Goal: Communication & Community: Answer question/provide support

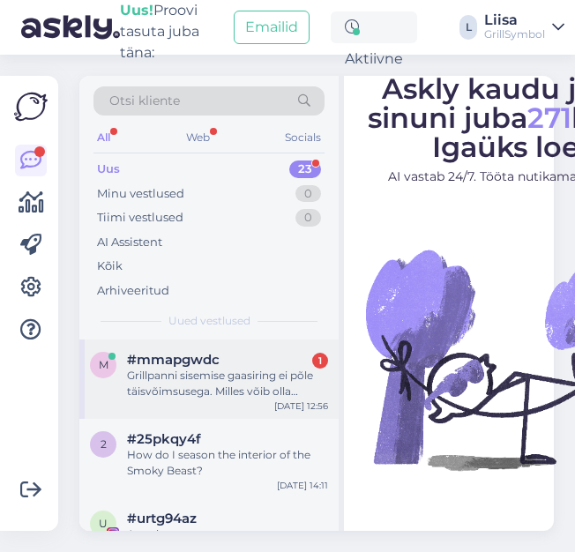
click at [225, 386] on div "Grillpanni sisemise gaasiring ei põle täisvõimsusega. Milles võib olla probleem?" at bounding box center [227, 384] width 201 height 32
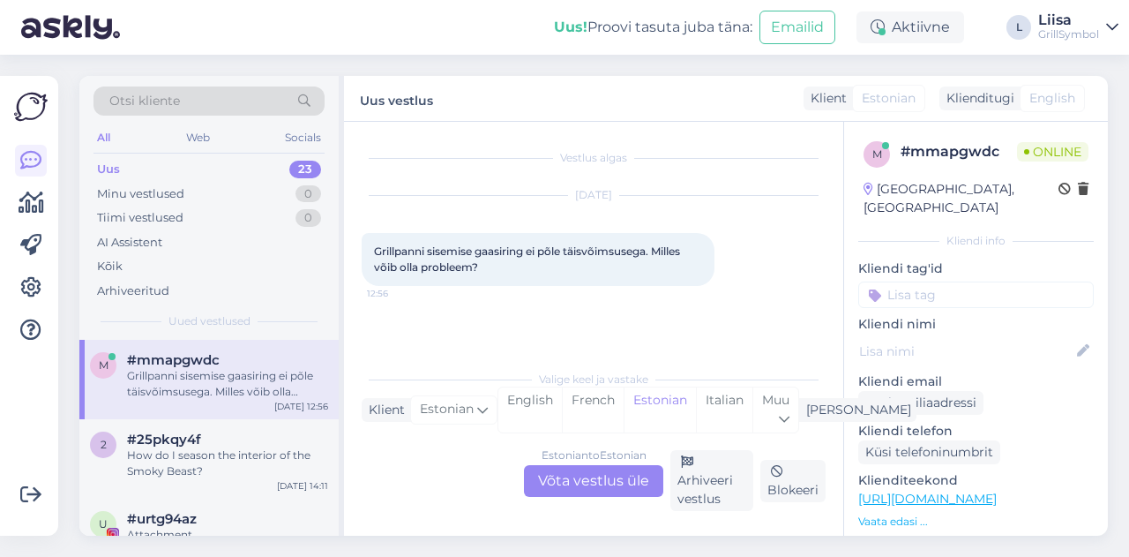
click at [557, 483] on div "Estonian to Estonian Võta vestlus üle" at bounding box center [593, 481] width 139 height 32
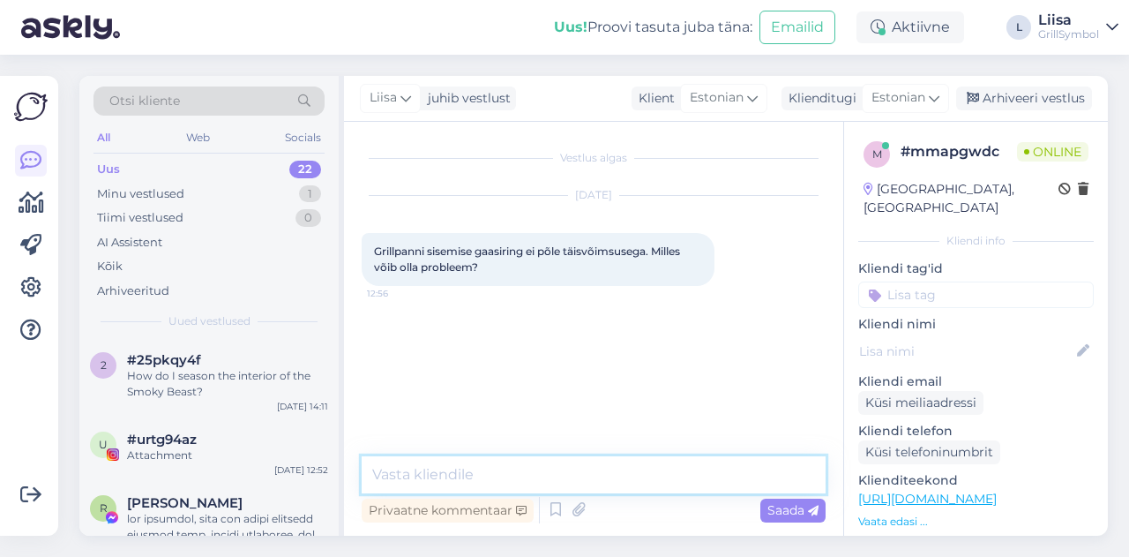
click at [440, 480] on textarea at bounding box center [594, 474] width 464 height 37
type textarea "Tere!"
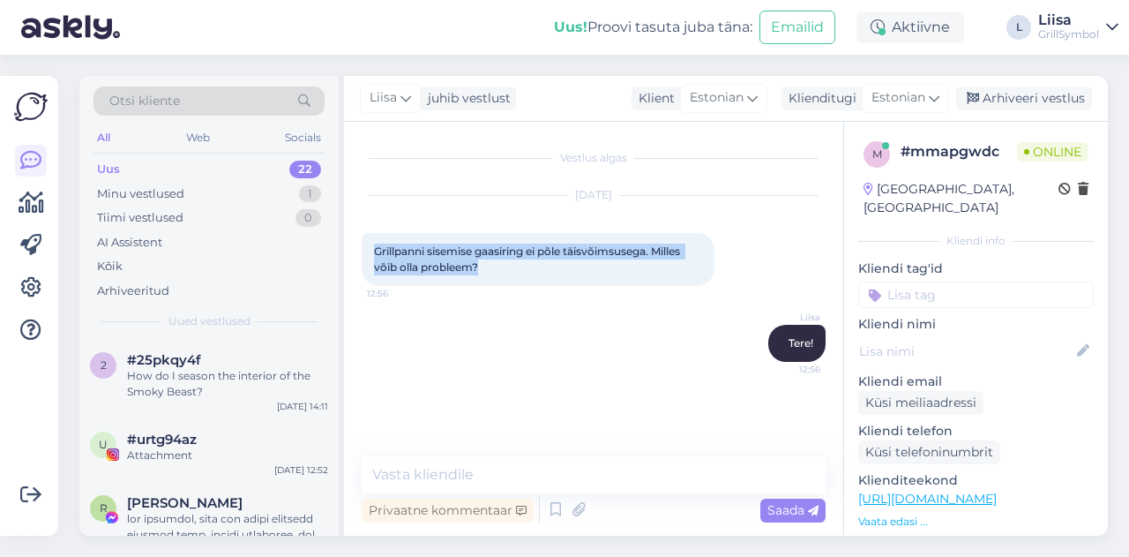
drag, startPoint x: 373, startPoint y: 250, endPoint x: 488, endPoint y: 261, distance: 115.2
click at [488, 261] on div "Grillpanni sisemise gaasiring ei põle täisvõimsusega. Milles võib olla probleem…" at bounding box center [538, 259] width 353 height 53
copy span "Grillpanni sisemise gaasiring ei põle täisvõimsusega. Milles võib olla probleem?"
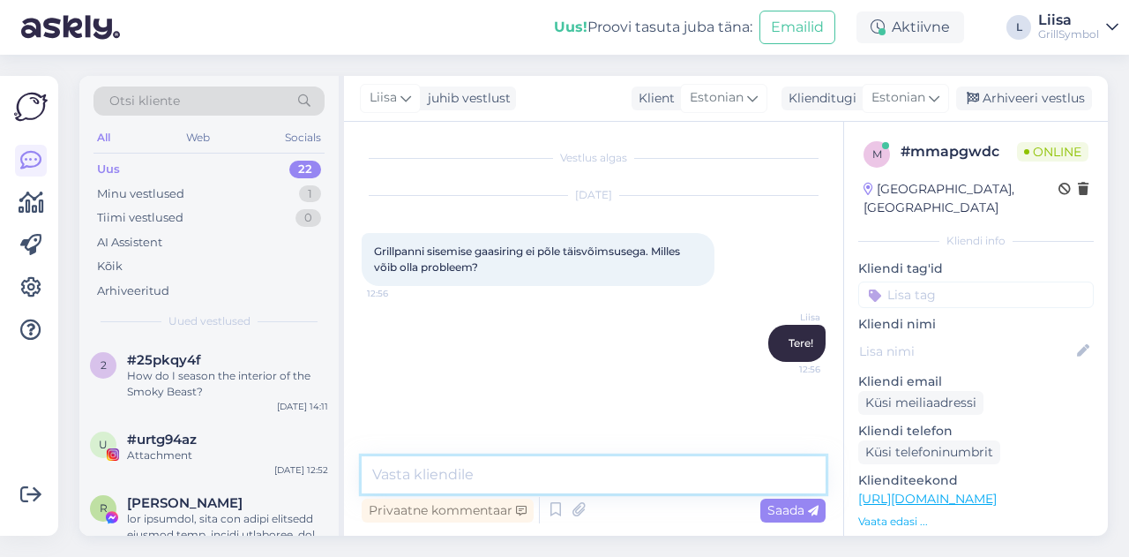
click at [517, 470] on textarea at bounding box center [594, 474] width 464 height 37
click at [565, 477] on textarea at bounding box center [594, 474] width 464 height 37
type textarea "[PERSON_NAME] seadmega tegu on?"
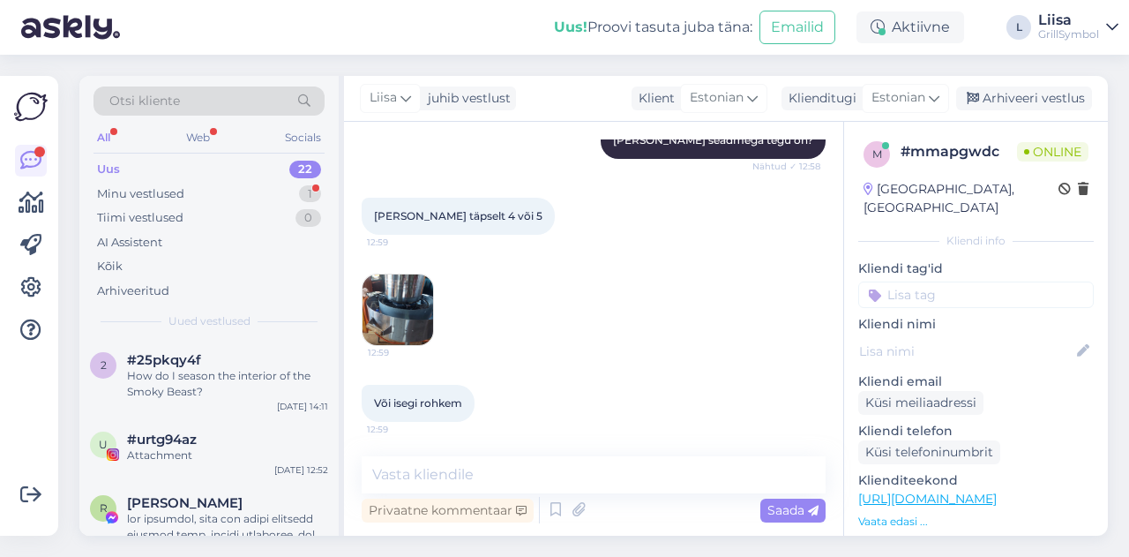
click at [402, 307] on img at bounding box center [398, 309] width 71 height 71
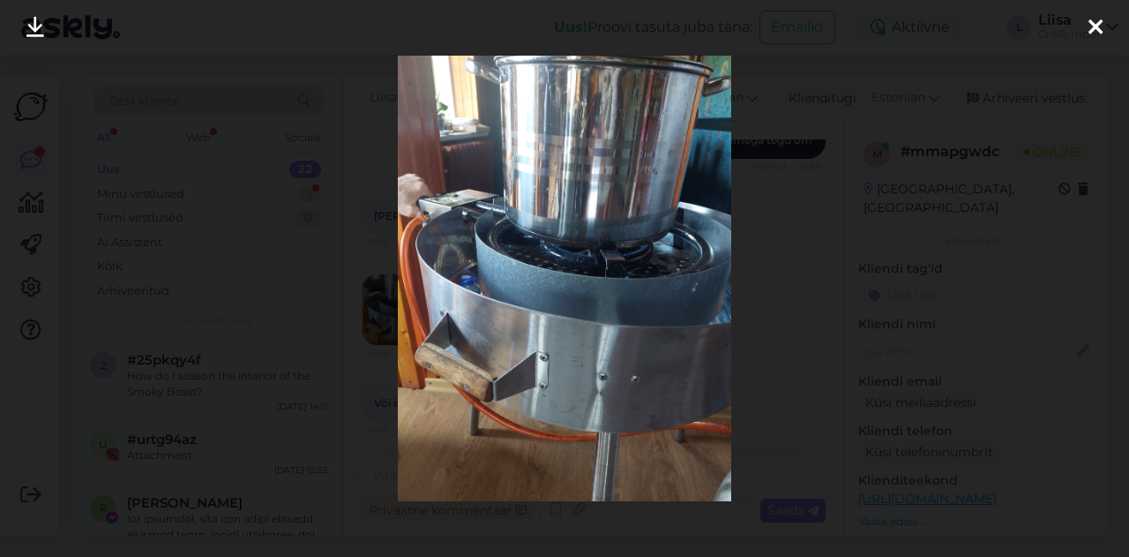
click at [574, 29] on icon at bounding box center [1096, 28] width 14 height 23
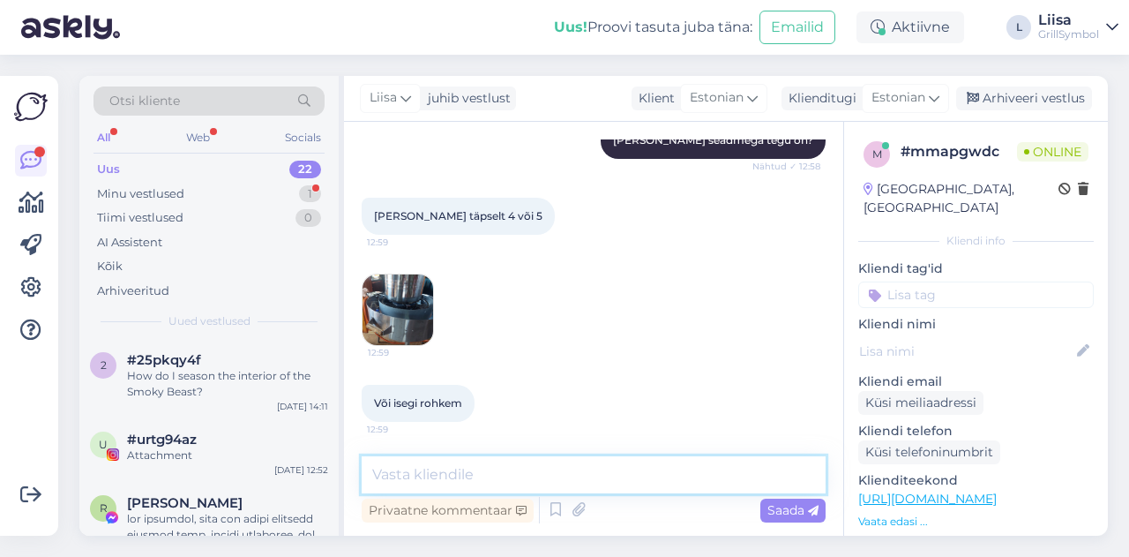
click at [464, 465] on textarea at bounding box center [594, 474] width 464 height 37
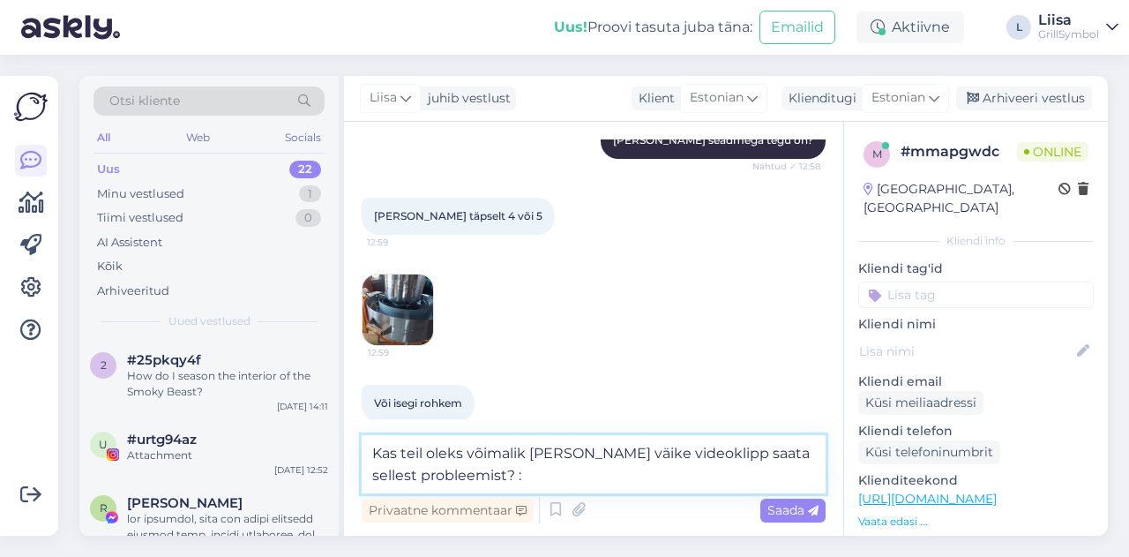
type textarea "Kas teil oleks võimalik [PERSON_NAME] väike videoklipp saata sellest probleemis…"
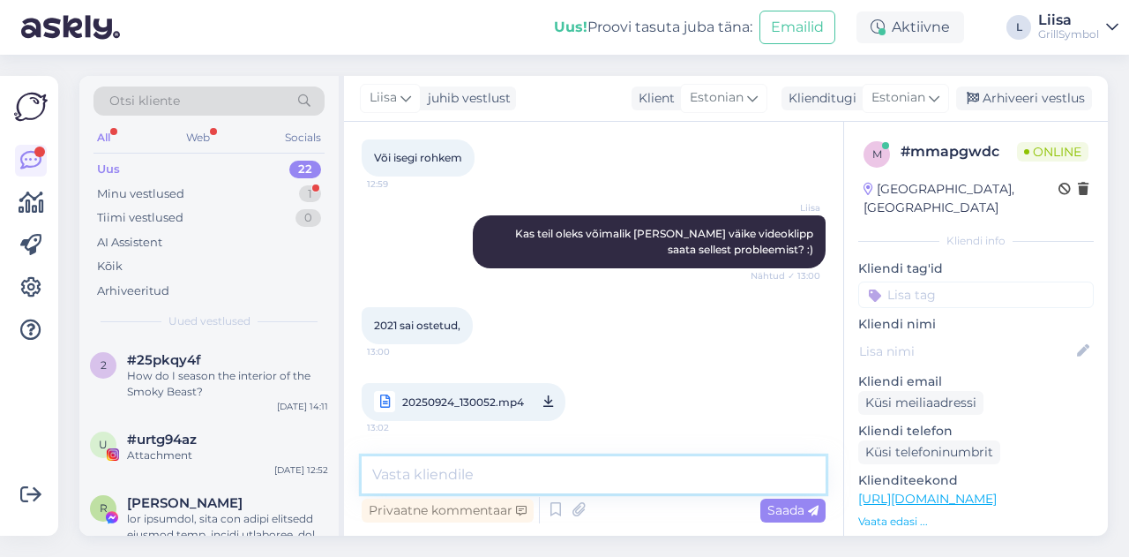
scroll to position [523, 0]
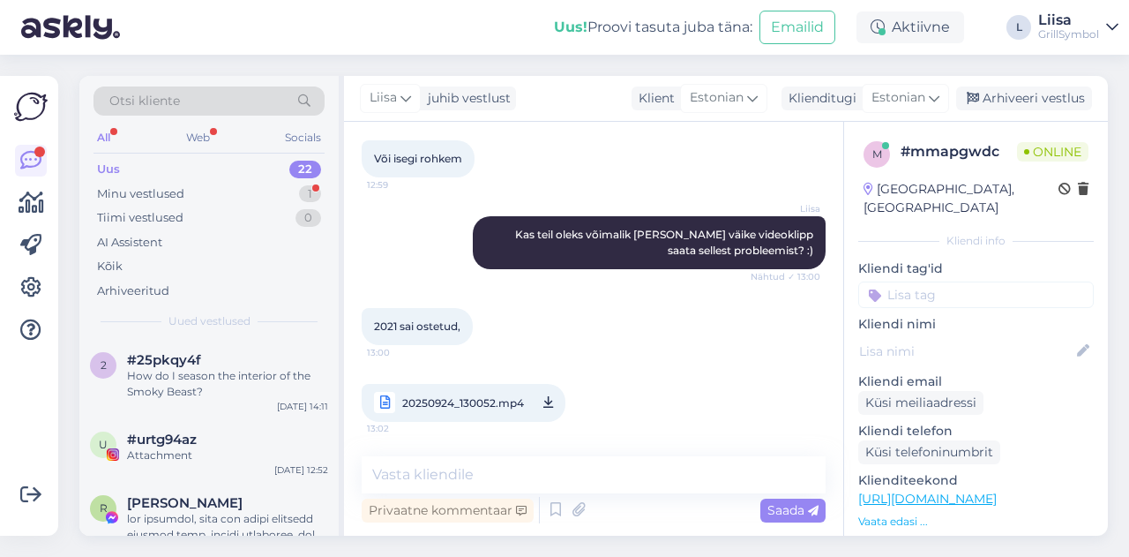
click at [544, 399] on icon at bounding box center [548, 403] width 10 height 22
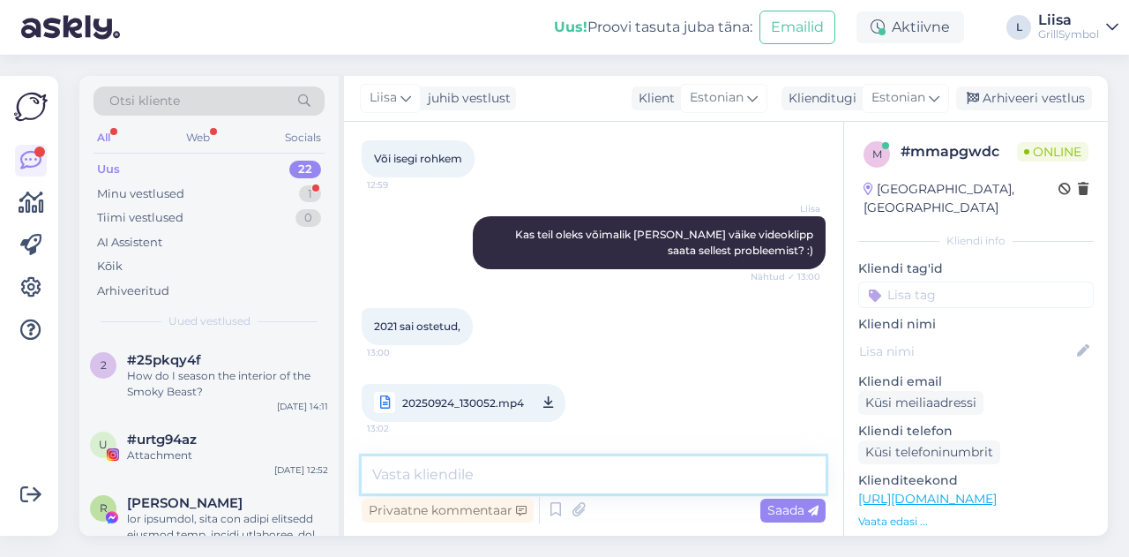
click at [440, 477] on textarea at bounding box center [594, 474] width 464 height 37
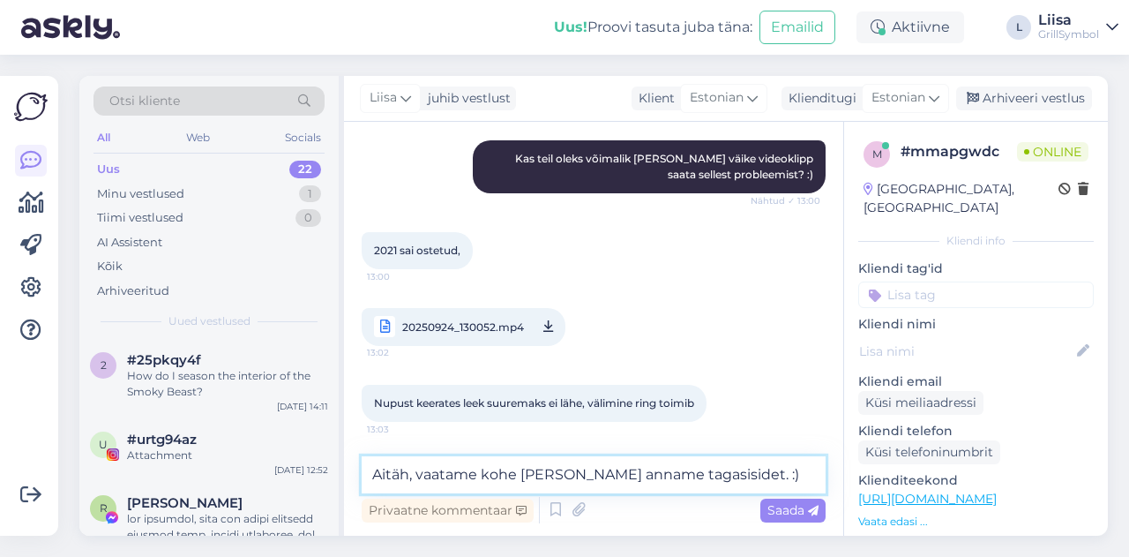
type textarea "Aitäh, vaatame kohe [PERSON_NAME] anname tagasisidet. :)"
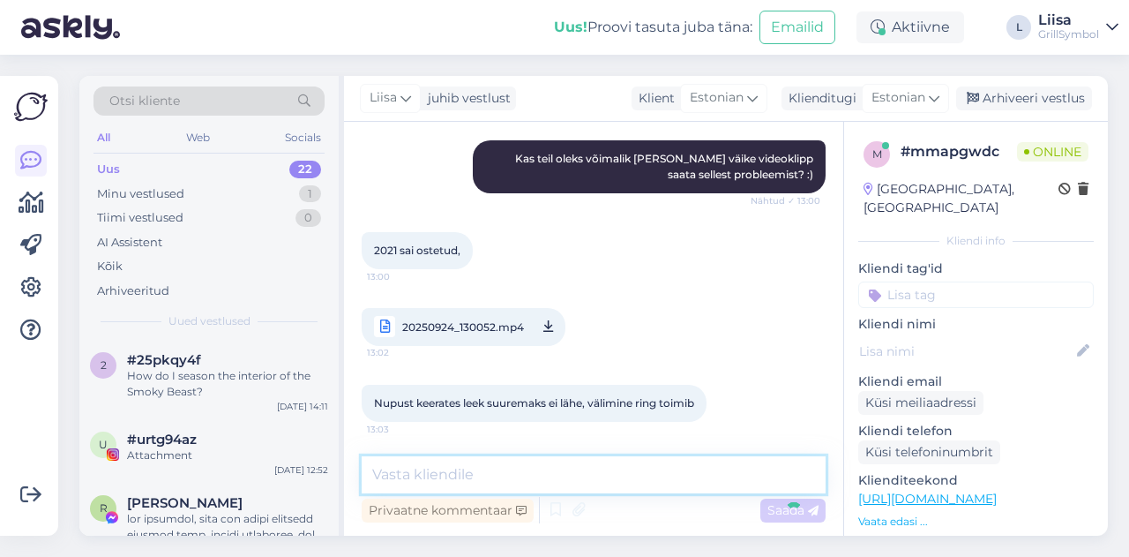
scroll to position [675, 0]
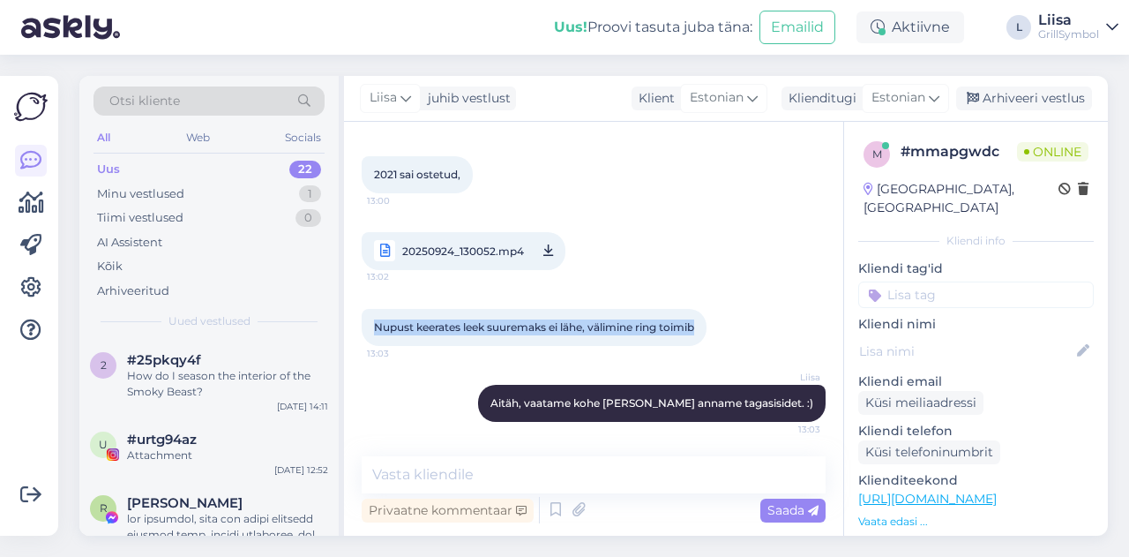
drag, startPoint x: 699, startPoint y: 326, endPoint x: 361, endPoint y: 313, distance: 338.1
click at [361, 313] on div "Vestlus algas [DATE] Grillpanni sisemise gaasiring ei põle täisvõimsusega. Mill…" at bounding box center [593, 329] width 499 height 414
copy span "Nupust keerates leek suuremaks ei lähe, välimine ring toimib"
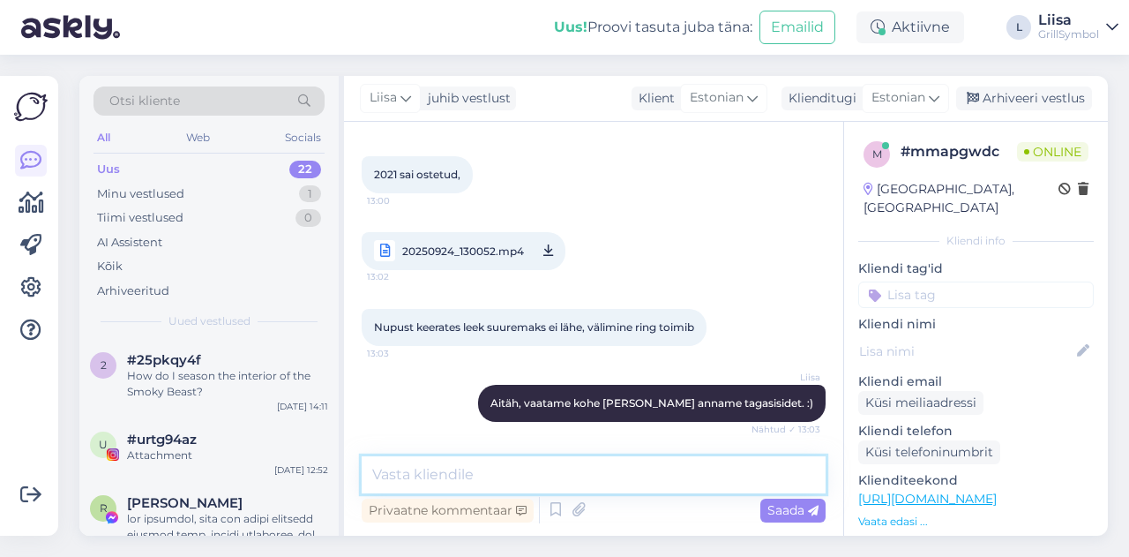
click at [429, 475] on textarea at bounding box center [594, 474] width 464 height 37
click at [451, 472] on textarea at bounding box center [594, 474] width 464 height 37
click at [434, 477] on textarea "asdadfse" at bounding box center [594, 474] width 464 height 37
type textarea "Praegu tundub, et see vajab kraanivahetust."
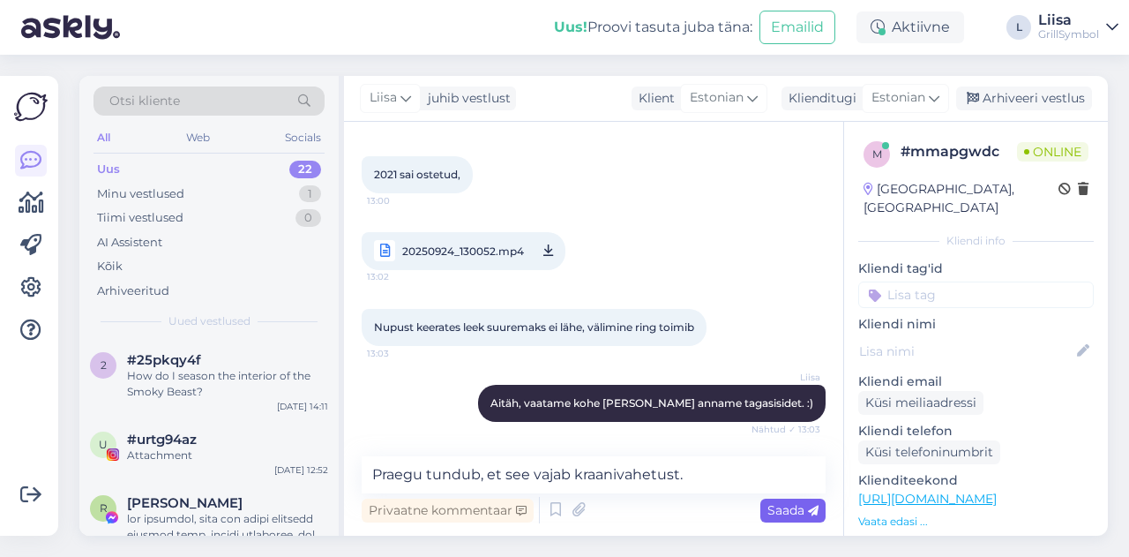
click at [574, 517] on span "Saada" at bounding box center [792, 510] width 51 height 16
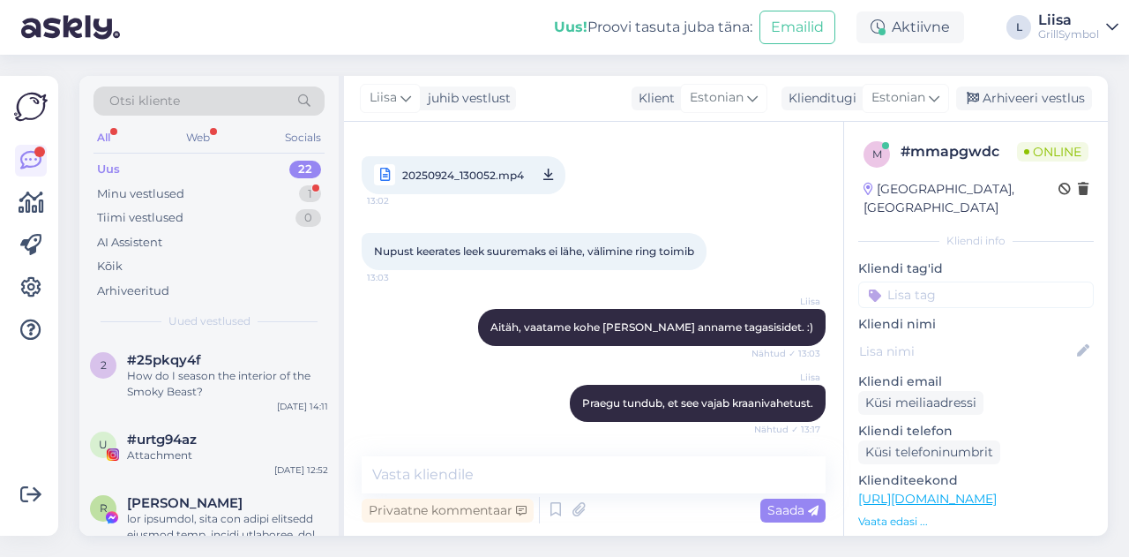
scroll to position [902, 0]
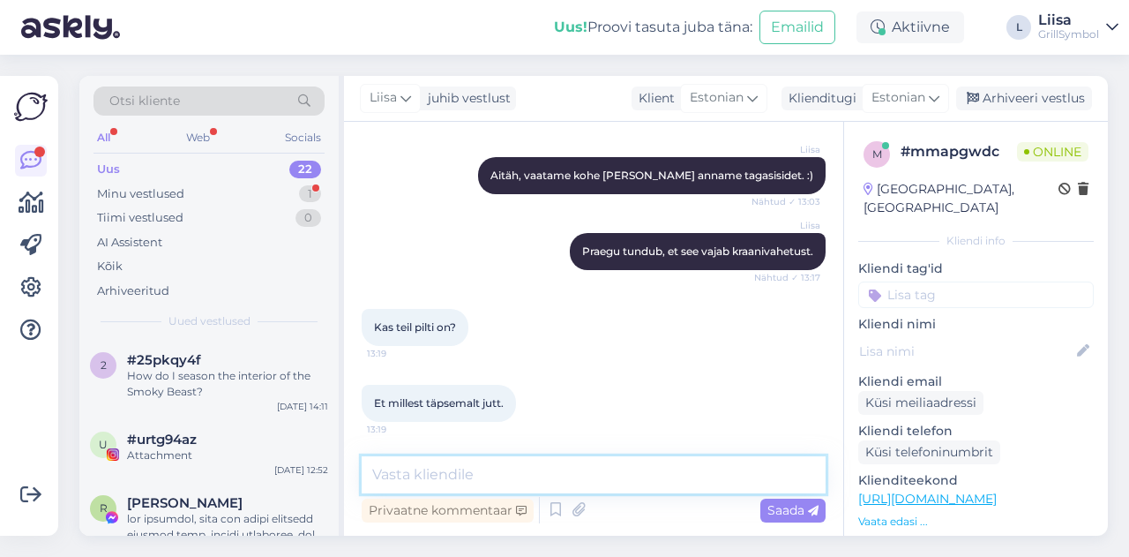
click at [522, 476] on textarea at bounding box center [594, 474] width 464 height 37
click at [404, 465] on textarea at bounding box center [594, 474] width 464 height 37
click at [484, 486] on textarea at bounding box center [594, 474] width 464 height 37
type textarea "Kohe otsin [PERSON_NAME] :)"
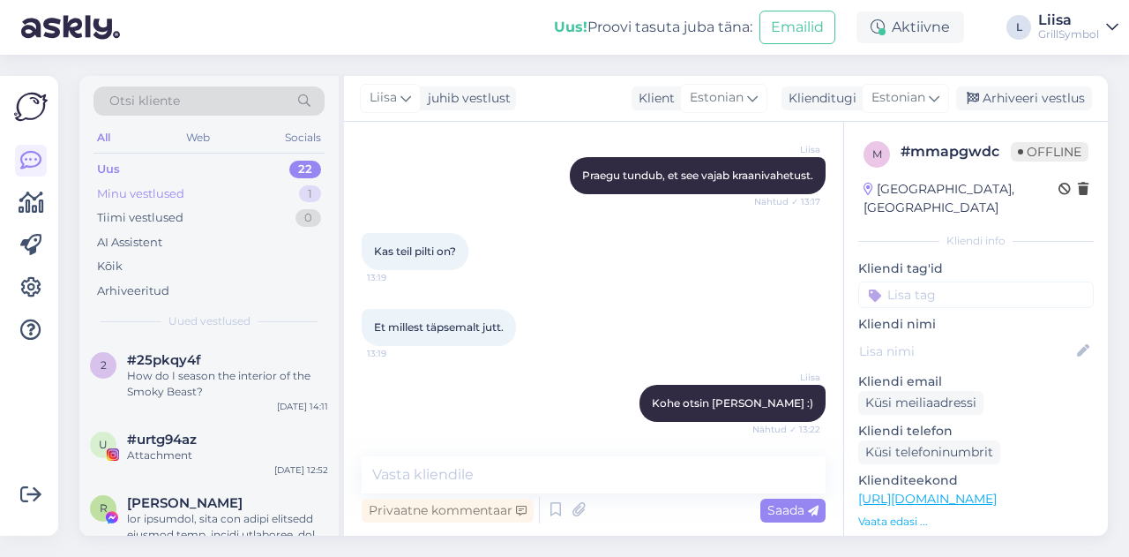
click at [207, 191] on div "Minu vestlused 1" at bounding box center [209, 194] width 231 height 25
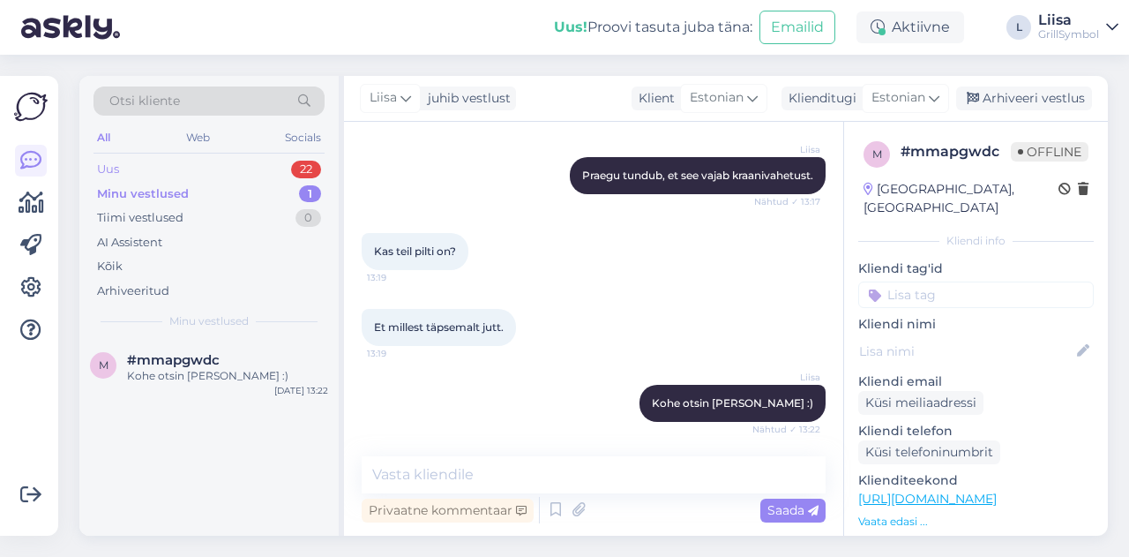
click at [180, 161] on div "Uus 22" at bounding box center [209, 169] width 231 height 25
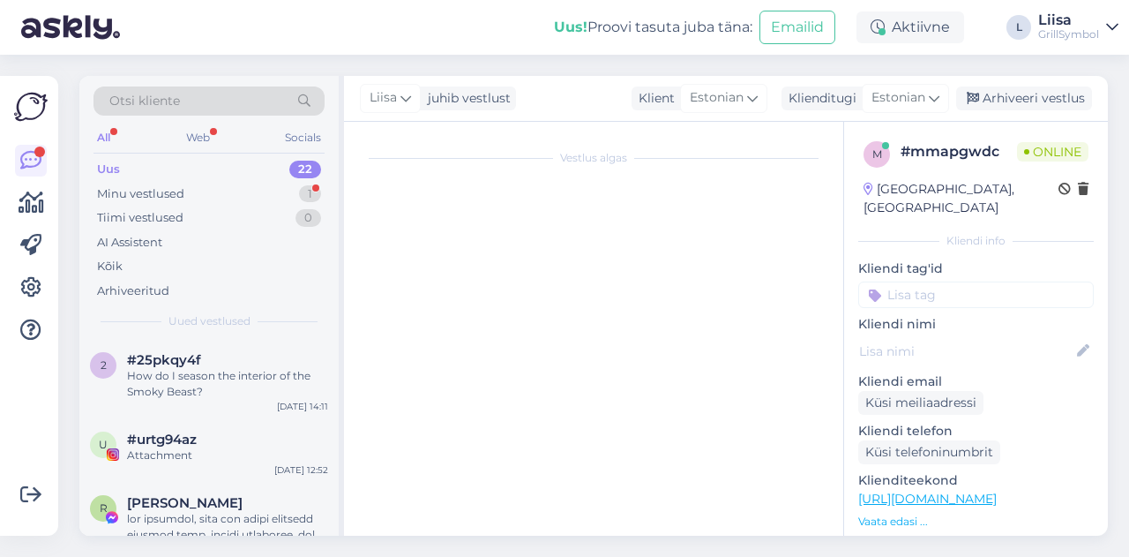
scroll to position [0, 0]
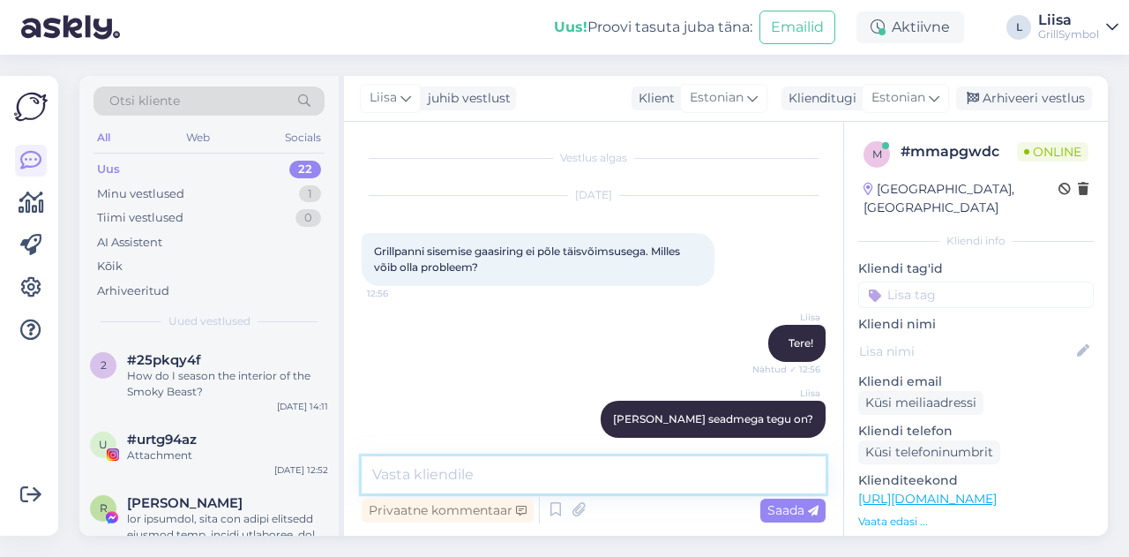
click at [423, 475] on textarea at bounding box center [594, 474] width 464 height 37
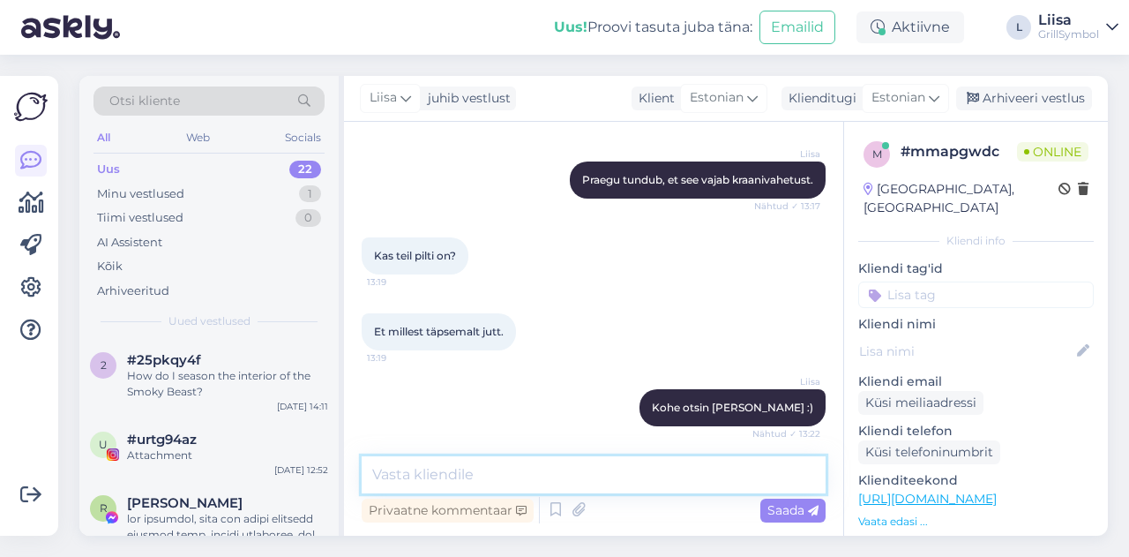
scroll to position [1054, 0]
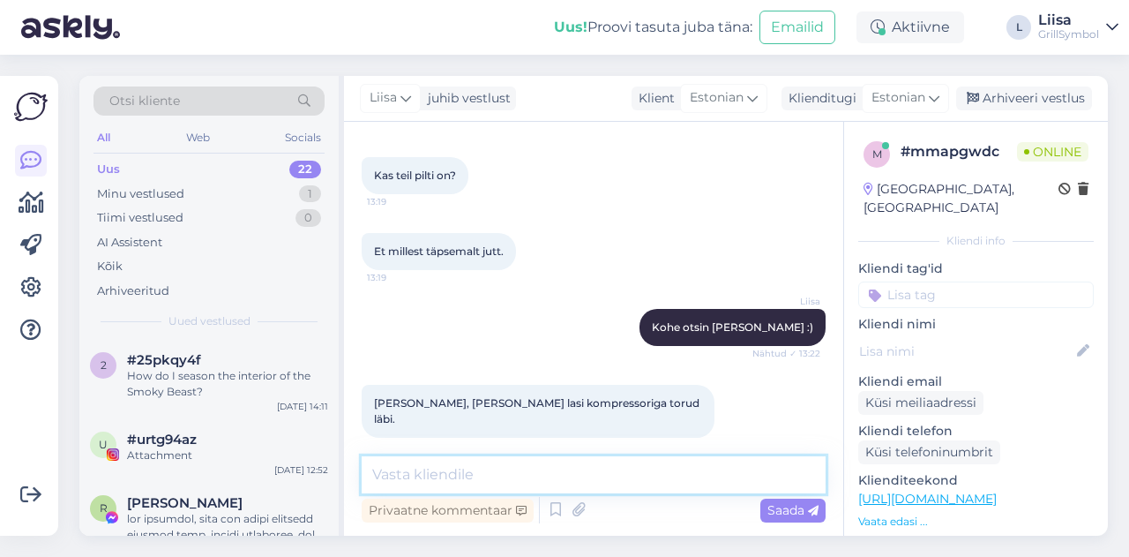
click at [411, 481] on textarea at bounding box center [594, 474] width 464 height 37
type textarea "r"
type textarea "Rööm kuulda! Jätan pildi otsingud siis katki. :)"
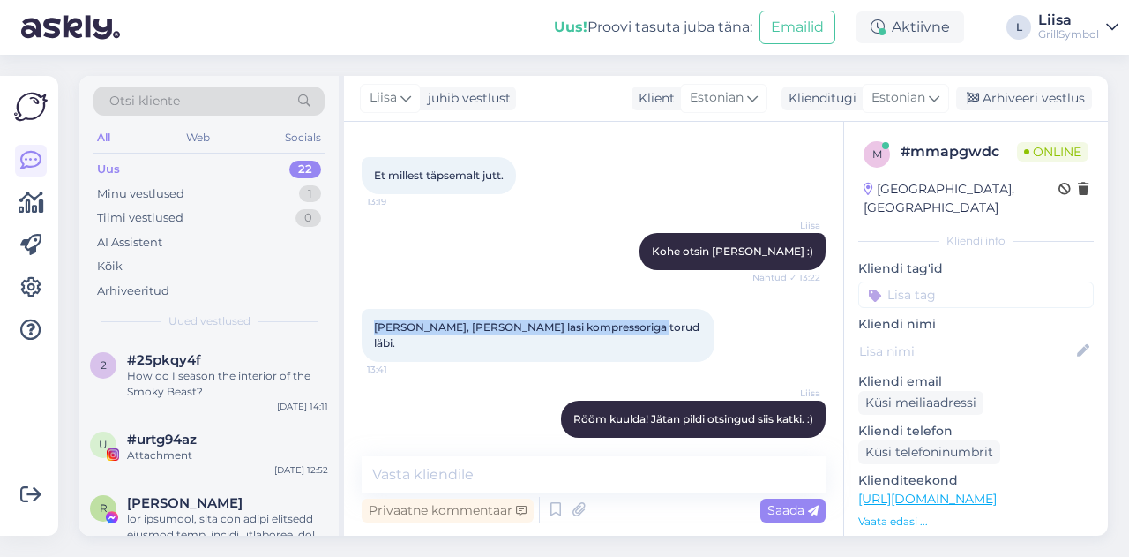
drag, startPoint x: 639, startPoint y: 329, endPoint x: 370, endPoint y: 311, distance: 269.7
click at [370, 311] on div "[PERSON_NAME], [PERSON_NAME] lasi kompressoriga torud läbi. 13:41" at bounding box center [538, 335] width 353 height 53
copy span "[PERSON_NAME], [PERSON_NAME] lasi kompressoriga torud läbi."
